Goal: Transaction & Acquisition: Purchase product/service

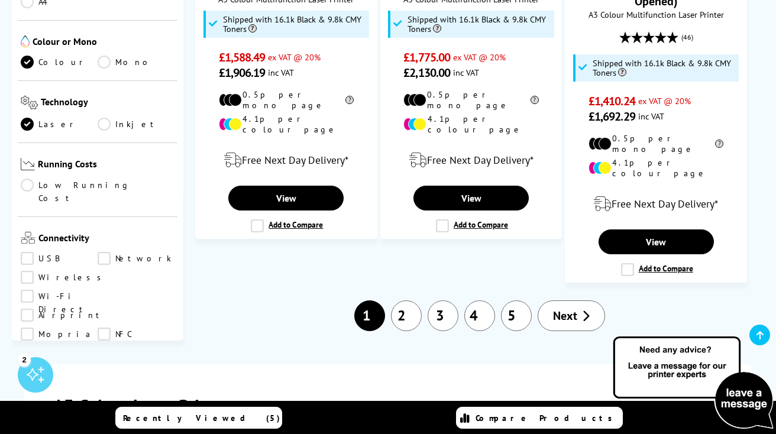
scroll to position [225, 0]
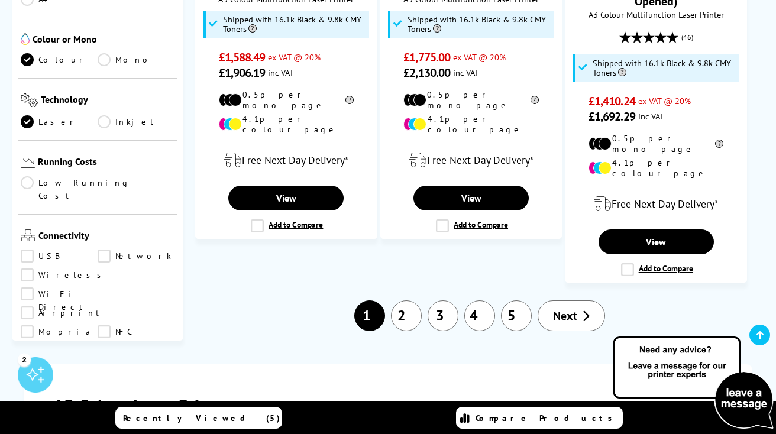
click at [27, 176] on link "Low Running Cost" at bounding box center [98, 189] width 154 height 26
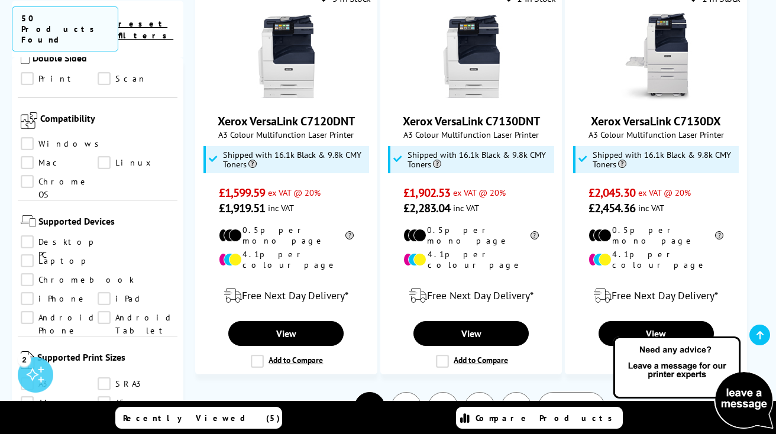
scroll to position [723, 0]
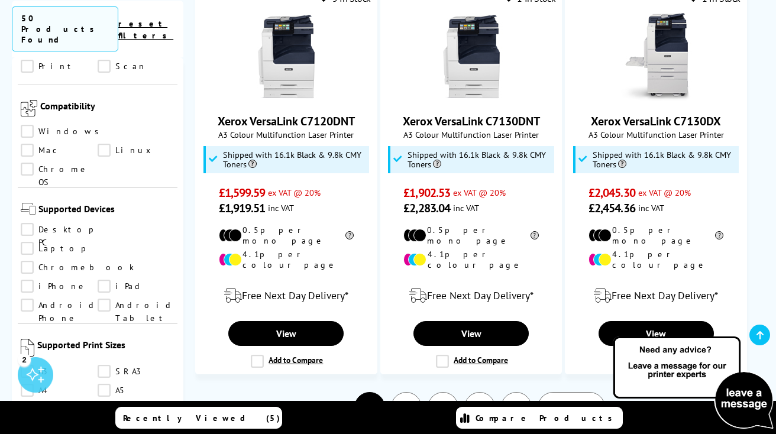
click at [32, 365] on link "A3" at bounding box center [59, 371] width 77 height 13
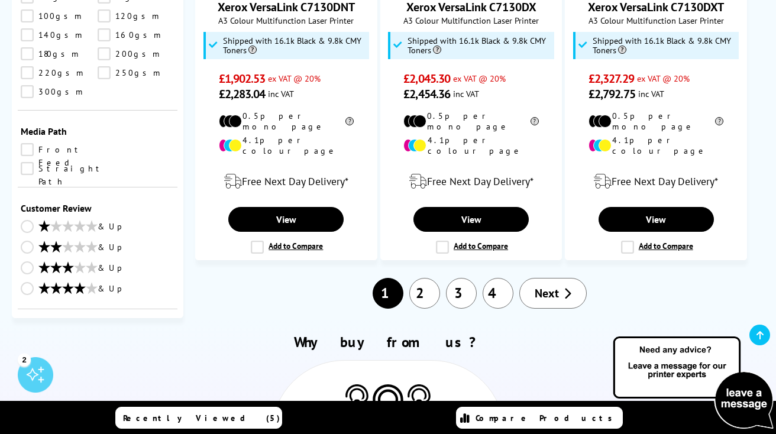
scroll to position [1795, 0]
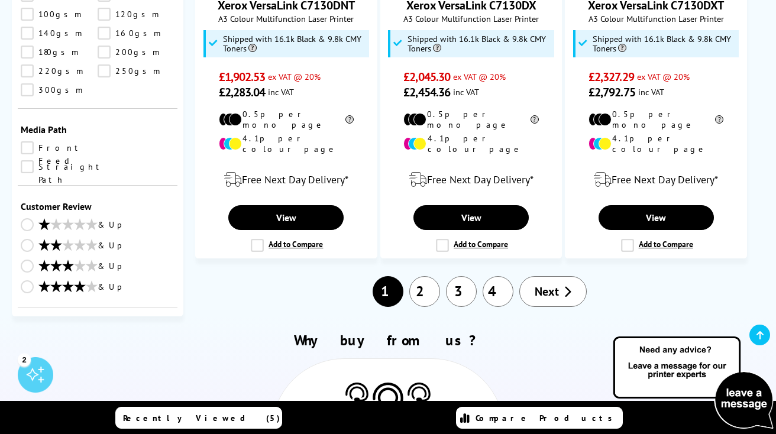
click at [123, 420] on select "0 100 200 300 400 500 600 700 800 900 1000 2000 3000 4000 5000 6000 8000 10000 …" at bounding box center [136, 427] width 77 height 15
select select "500"
click at [98, 420] on select "0 100 200 300 400 500 600 700 800 900 1000 2000 3000 4000 5000 6000 8000 10000 …" at bounding box center [136, 427] width 77 height 15
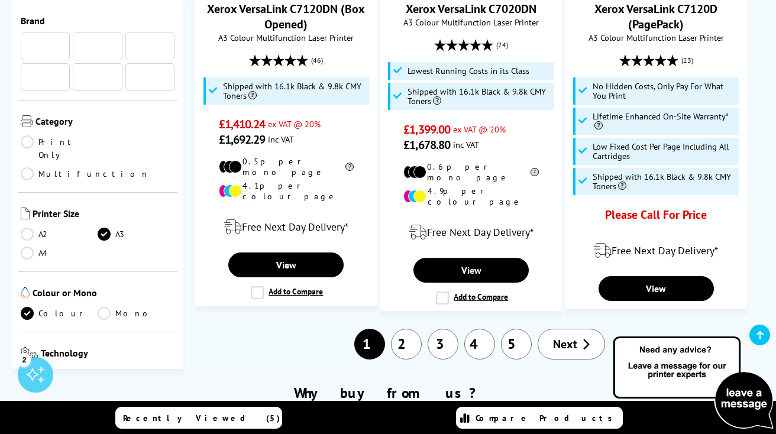
scroll to position [1579, 0]
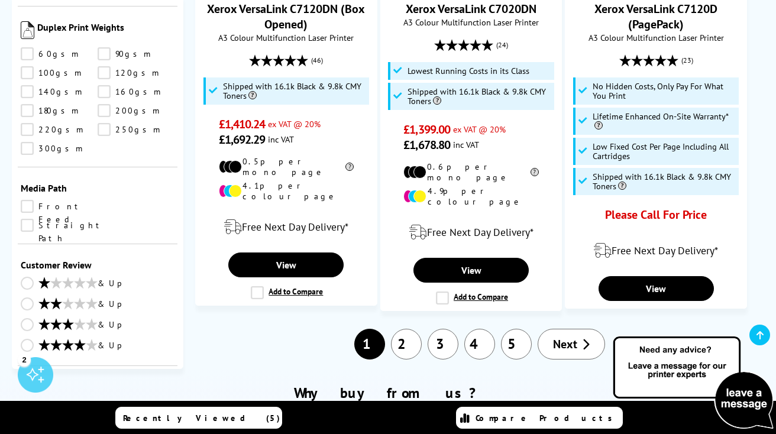
select select "1000"
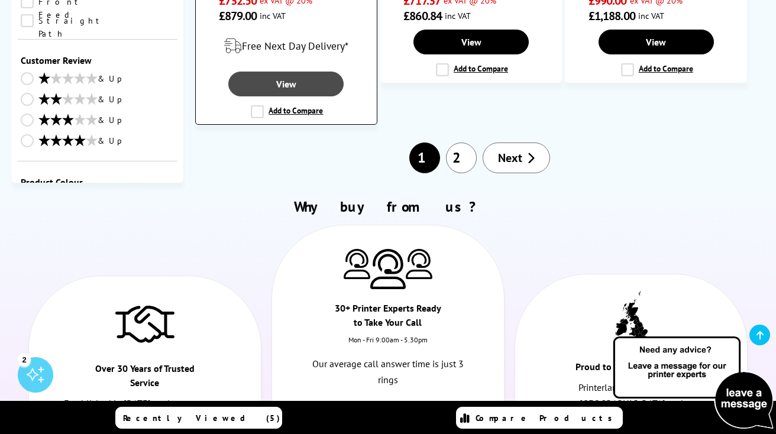
scroll to position [2003, 0]
